Goal: Information Seeking & Learning: Check status

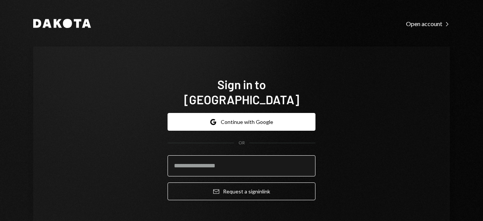
drag, startPoint x: 0, startPoint y: 0, endPoint x: 198, endPoint y: 154, distance: 250.5
click at [198, 155] on input "email" at bounding box center [242, 165] width 148 height 21
type input "**********"
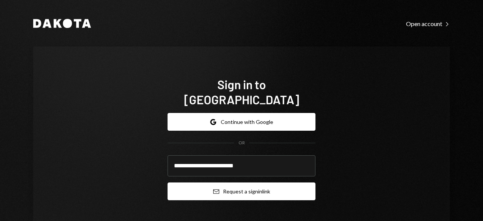
click at [216, 182] on button "Email Request a sign in link" at bounding box center [242, 191] width 148 height 18
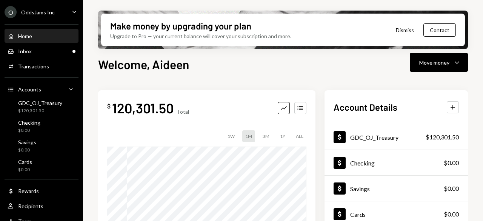
click at [29, 58] on div "Home Home Inbox Inbox Activities Transactions Accounts Accounts Caret Down GDC_…" at bounding box center [41, 125] width 83 height 210
click at [29, 66] on div "Transactions" at bounding box center [33, 66] width 31 height 6
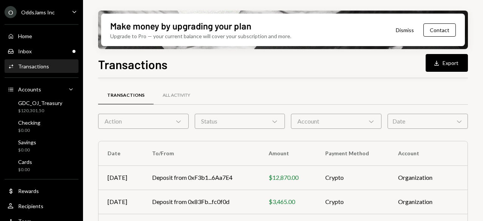
scroll to position [75, 0]
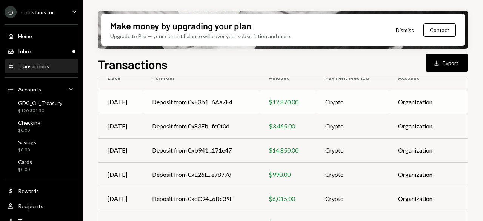
click at [199, 102] on td "Deposit from 0xF3b1...6Aa7E4" at bounding box center [201, 102] width 117 height 24
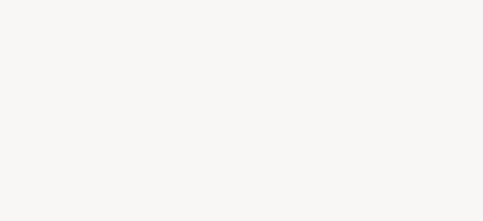
click at [199, 102] on div at bounding box center [241, 110] width 483 height 221
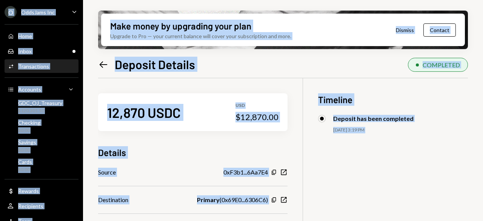
click at [199, 109] on div "12,870 USDC USD $12,870.00" at bounding box center [192, 112] width 189 height 38
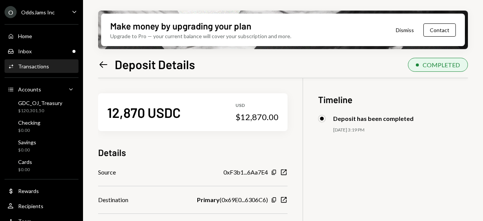
scroll to position [60, 0]
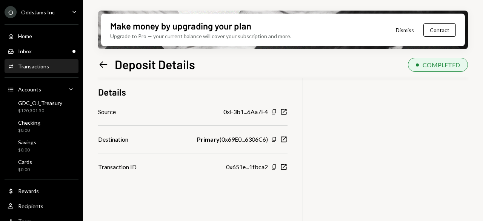
click at [242, 113] on div "0xF3b1...6Aa7E4" at bounding box center [245, 111] width 45 height 9
click at [153, 112] on div "Source 0xF3b1...6Aa7E4 Copy New Window" at bounding box center [192, 111] width 189 height 9
click at [276, 112] on icon "Copy" at bounding box center [274, 112] width 6 height 6
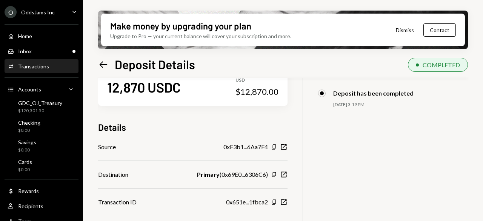
scroll to position [0, 0]
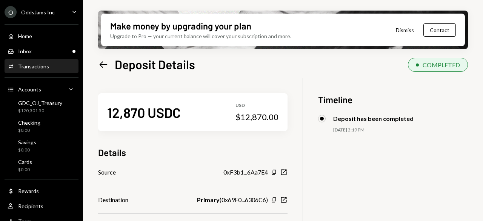
click at [193, 109] on div "12,870 USDC USD $12,870.00" at bounding box center [192, 112] width 189 height 38
drag, startPoint x: 243, startPoint y: 117, endPoint x: 282, endPoint y: 118, distance: 38.5
click at [282, 118] on div "12,870 USDC USD $12,870.00" at bounding box center [192, 112] width 189 height 38
copy div "12,870.00"
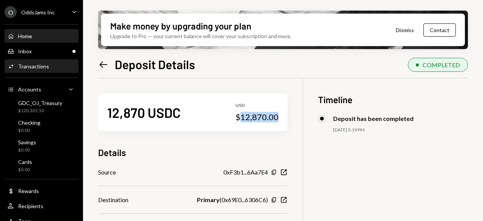
click at [36, 38] on div "Home Home" at bounding box center [42, 36] width 68 height 7
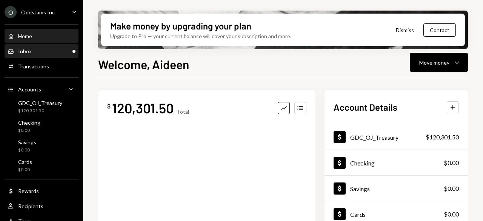
click at [36, 53] on div "Inbox Inbox" at bounding box center [42, 51] width 68 height 7
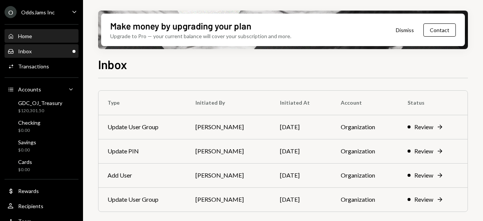
click at [36, 38] on div "Home Home" at bounding box center [42, 36] width 68 height 7
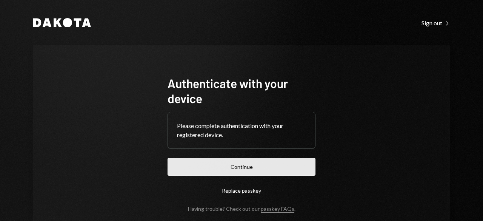
click at [223, 173] on button "Continue" at bounding box center [242, 167] width 148 height 18
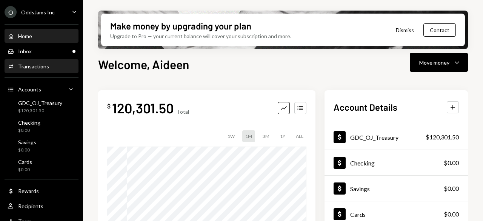
click at [54, 65] on div "Activities Transactions" at bounding box center [42, 66] width 68 height 7
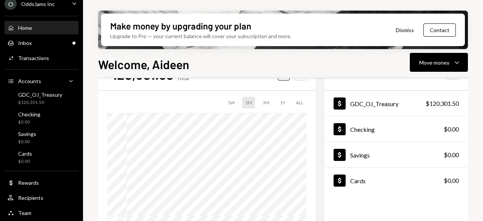
scroll to position [75, 0]
